Goal: Task Accomplishment & Management: Use online tool/utility

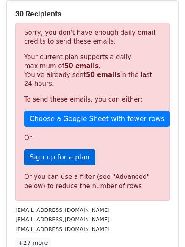
scroll to position [42, 0]
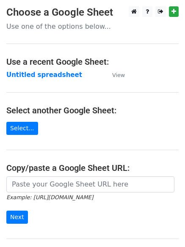
scroll to position [90, 0]
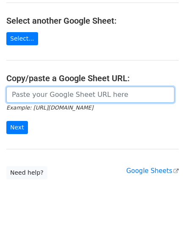
click at [60, 99] on input "url" at bounding box center [90, 95] width 168 height 16
paste input "088223892414 SUGIANTO 087858404658 LISDAWATI 085320193913 YUYUN YULIANTI 081230…"
type input "088223892414 SUGIANTO 087858404658 LISDAWATI 085320193913 YUYUN YULIANTI 081230…"
click at [40, 99] on input "url" at bounding box center [90, 95] width 168 height 16
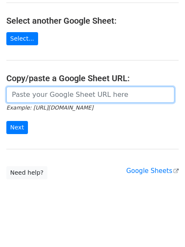
paste input "https://docs.google.com/spreadsheets/d/19Y91NRbQj6X6MMCGINehdtoqwUno3UD8N0loTA6…"
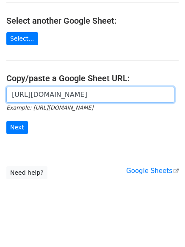
scroll to position [0, 192]
type input "https://docs.google.com/spreadsheets/d/19Y91NRbQj6X6MMCGINehdtoqwUno3UD8N0loTA6…"
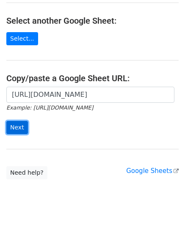
scroll to position [0, 0]
click at [16, 130] on input "Next" at bounding box center [17, 127] width 22 height 13
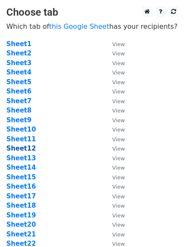
click at [26, 150] on strong "Sheet12" at bounding box center [21, 149] width 30 height 8
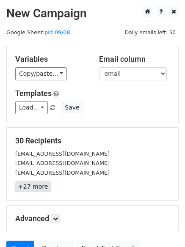
click at [37, 190] on link "+27 more" at bounding box center [33, 186] width 36 height 11
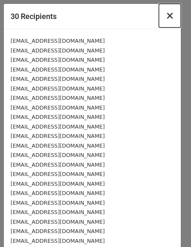
click at [159, 23] on button "×" at bounding box center [170, 16] width 22 height 24
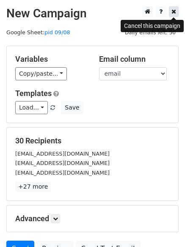
click at [175, 10] on icon at bounding box center [173, 11] width 5 height 6
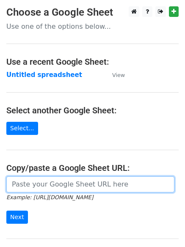
click at [99, 188] on input "url" at bounding box center [90, 184] width 168 height 16
paste input "https://docs.google.com/spreadsheets/d/19Y91NRbQj6X6MMCGINehdtoqwUno3UD8N0loTA6…"
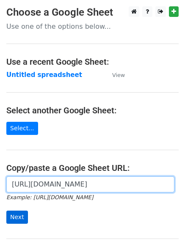
type input "https://docs.google.com/spreadsheets/d/19Y91NRbQj6X6MMCGINehdtoqwUno3UD8N0loTA6…"
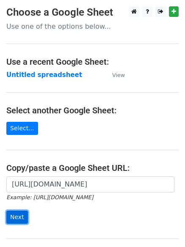
click at [25, 215] on input "Next" at bounding box center [17, 217] width 22 height 13
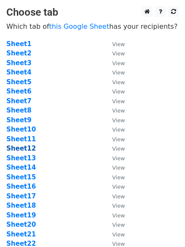
click at [26, 146] on strong "Sheet12" at bounding box center [21, 149] width 30 height 8
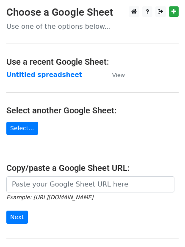
click at [112, 136] on main "Choose a Google Sheet Use one of the options below... Use a recent Google Sheet…" at bounding box center [92, 137] width 185 height 263
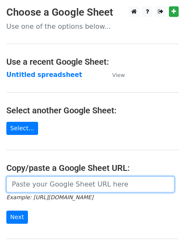
click at [105, 186] on input "url" at bounding box center [90, 184] width 168 height 16
click at [80, 185] on input "url" at bounding box center [90, 184] width 168 height 16
paste input "[URL][DOMAIN_NAME]"
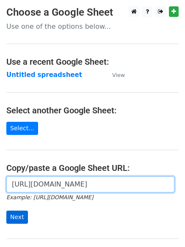
type input "[URL][DOMAIN_NAME]"
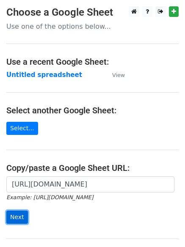
click at [25, 217] on input "Next" at bounding box center [17, 217] width 22 height 13
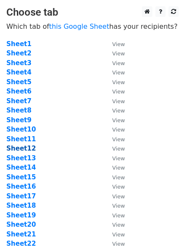
click at [26, 148] on strong "Sheet12" at bounding box center [21, 149] width 30 height 8
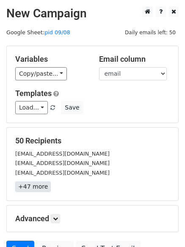
click at [36, 187] on link "+47 more" at bounding box center [33, 186] width 36 height 11
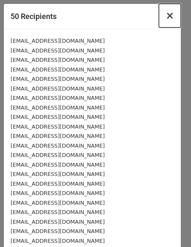
click at [160, 16] on button "×" at bounding box center [170, 16] width 22 height 24
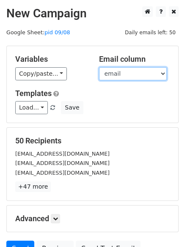
click at [140, 75] on select "Customer name email Principle Outstanding DPD" at bounding box center [133, 73] width 68 height 13
